Goal: Task Accomplishment & Management: Use online tool/utility

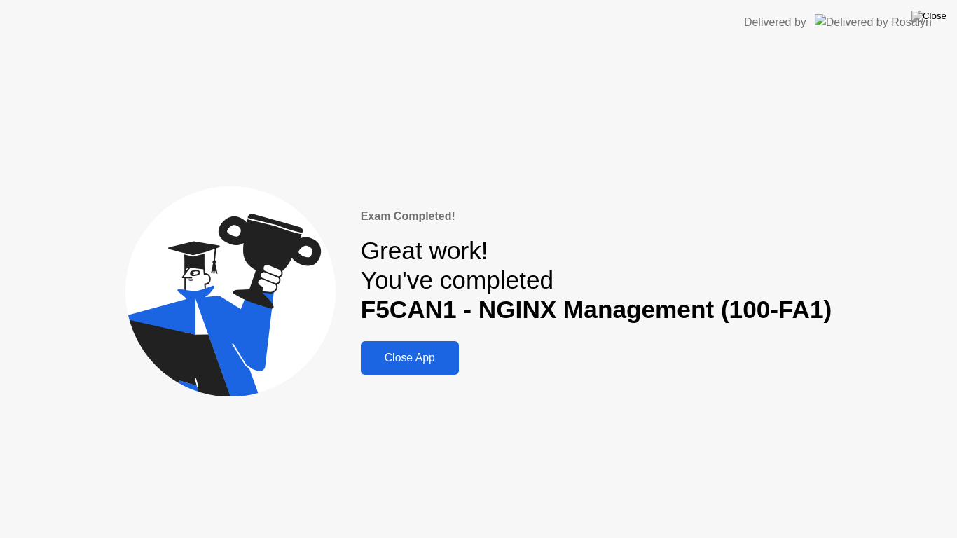
drag, startPoint x: 0, startPoint y: 0, endPoint x: 934, endPoint y: 326, distance: 989.3
click at [934, 326] on div "Exam Completed! Great work! You've completed F5CAN1 - NGINX Management (100-FA1…" at bounding box center [478, 291] width 957 height 493
click at [932, 324] on div "Exam Completed! Great work! You've completed F5CAN1 - NGINX Management (100-FA1…" at bounding box center [478, 291] width 957 height 493
drag, startPoint x: 917, startPoint y: 314, endPoint x: 786, endPoint y: 317, distance: 131.1
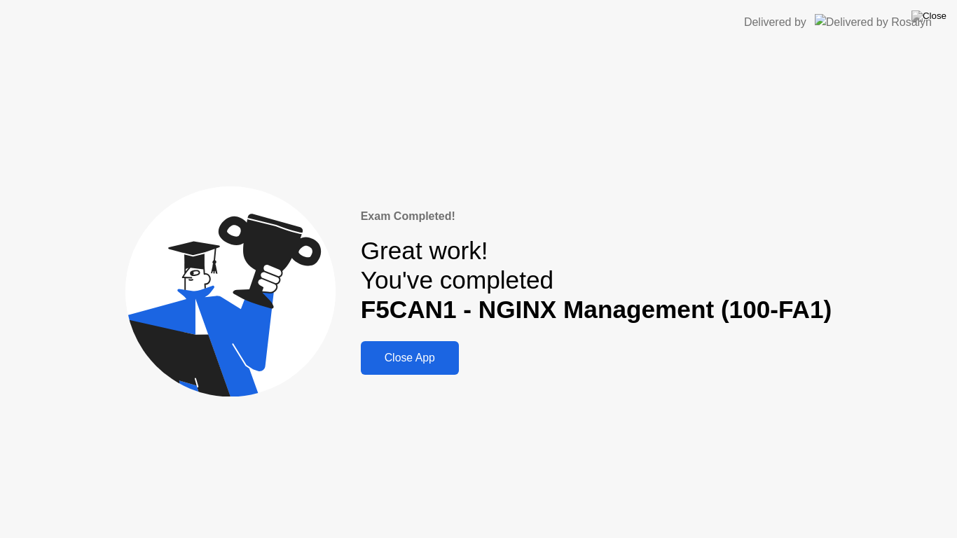
click at [786, 317] on b "F5CAN1 - NGINX Management (100-FA1)" at bounding box center [597, 309] width 472 height 27
click at [804, 355] on div "Exam Completed! Great work! You've completed F5CAN1 - NGINX Management (100-FA1…" at bounding box center [597, 291] width 472 height 167
click at [399, 364] on div "Close App" at bounding box center [410, 358] width 90 height 13
